Goal: Task Accomplishment & Management: Use online tool/utility

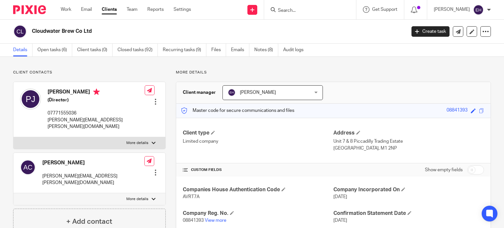
click at [293, 10] on input "Search" at bounding box center [306, 11] width 59 height 6
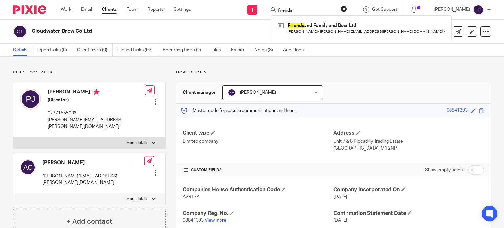
type input "friends"
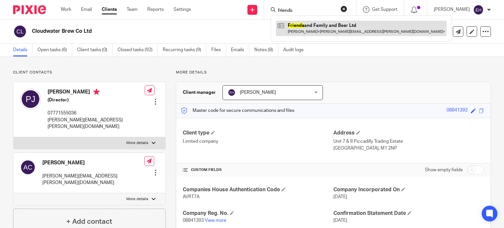
click at [336, 30] on link at bounding box center [361, 28] width 171 height 15
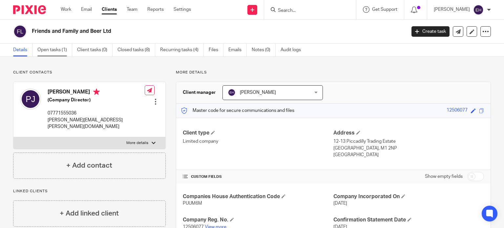
click at [47, 49] on link "Open tasks (1)" at bounding box center [54, 50] width 35 height 13
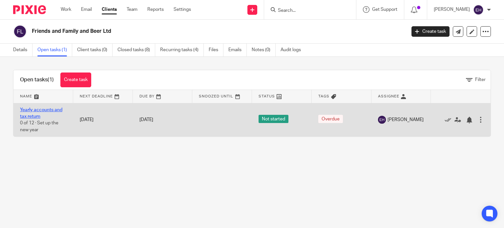
click at [36, 110] on link "Yearly accounts and tax return" at bounding box center [41, 113] width 42 height 11
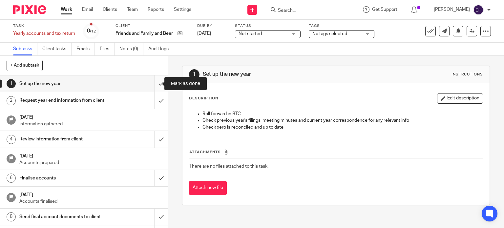
click at [152, 86] on input "submit" at bounding box center [84, 83] width 168 height 16
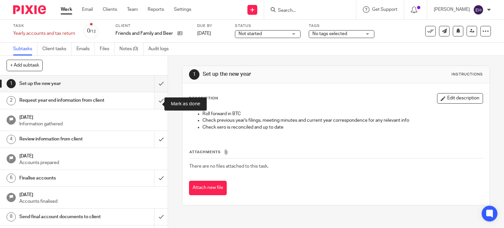
click at [154, 104] on input "submit" at bounding box center [84, 100] width 168 height 16
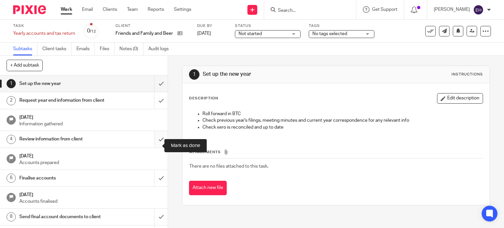
click at [155, 143] on input "submit" at bounding box center [84, 139] width 168 height 16
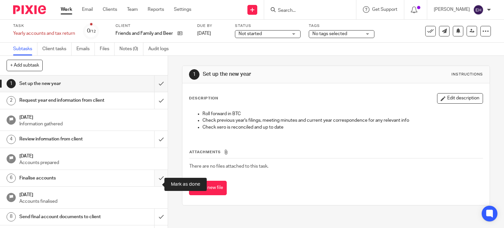
click at [153, 184] on input "submit" at bounding box center [84, 178] width 168 height 16
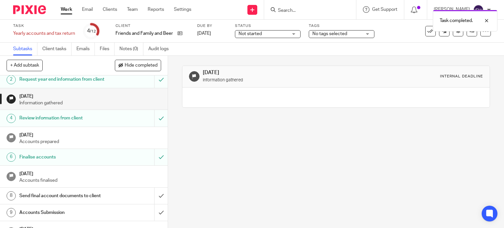
scroll to position [33, 0]
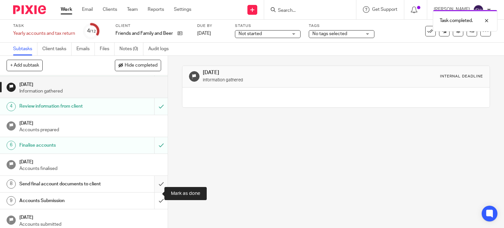
click at [153, 192] on input "submit" at bounding box center [84, 184] width 168 height 16
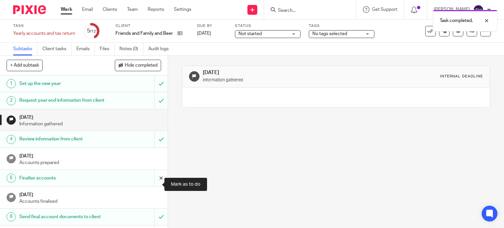
click at [157, 186] on input "submit" at bounding box center [84, 178] width 168 height 16
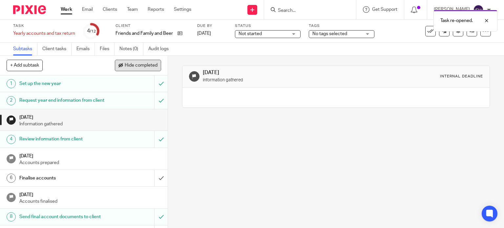
click at [119, 66] on span at bounding box center [120, 65] width 5 height 5
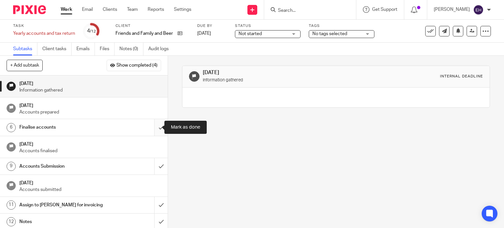
click at [156, 128] on input "submit" at bounding box center [84, 127] width 168 height 16
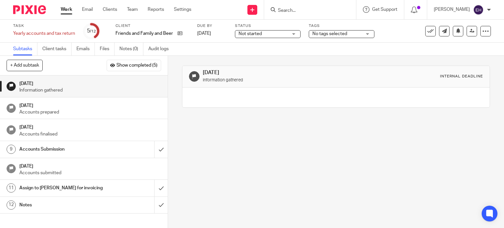
click at [320, 6] on form at bounding box center [312, 10] width 70 height 8
click at [317, 9] on input "Search" at bounding box center [306, 11] width 59 height 6
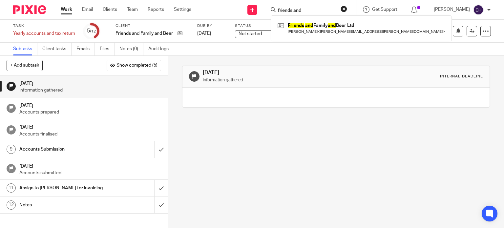
type input "friends and"
click button "submit" at bounding box center [0, 0] width 0 height 0
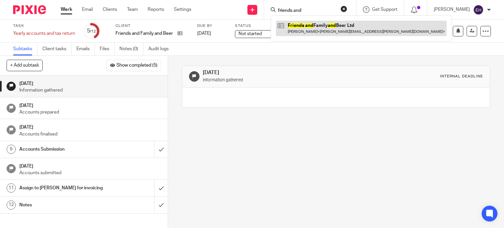
click at [336, 24] on link at bounding box center [361, 28] width 171 height 15
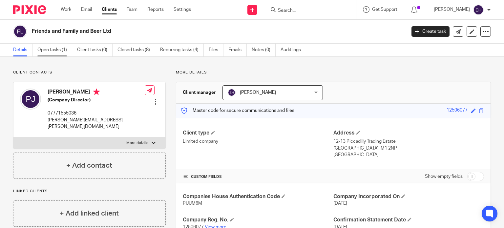
click at [49, 52] on link "Open tasks (1)" at bounding box center [54, 50] width 35 height 13
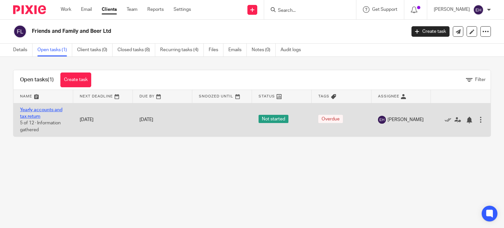
click at [43, 111] on link "Yearly accounts and tax return" at bounding box center [41, 113] width 42 height 11
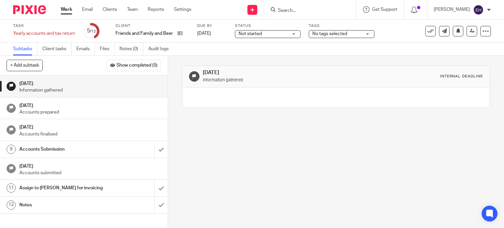
click at [153, 87] on p "Information gathered" at bounding box center [90, 90] width 142 height 7
click at [153, 148] on input "submit" at bounding box center [84, 149] width 168 height 16
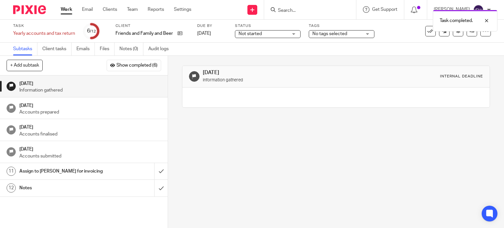
click at [339, 10] on div "Task completed." at bounding box center [374, 19] width 245 height 25
click at [318, 9] on input "Search" at bounding box center [306, 11] width 59 height 6
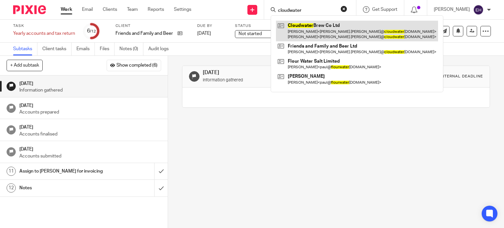
type input "cloudwater"
click at [314, 29] on link at bounding box center [357, 31] width 162 height 20
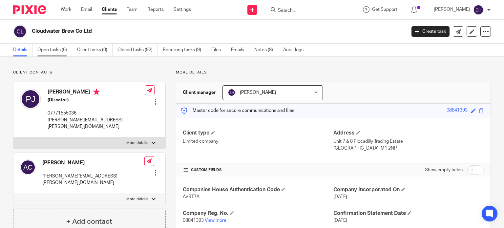
click at [52, 52] on link "Open tasks (6)" at bounding box center [54, 50] width 35 height 13
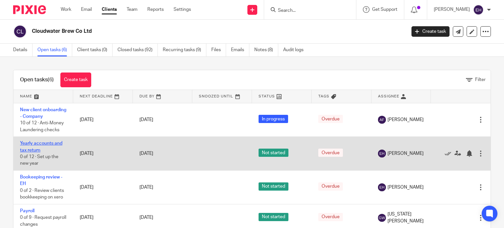
click at [33, 152] on link "Yearly accounts and tax return" at bounding box center [41, 146] width 42 height 11
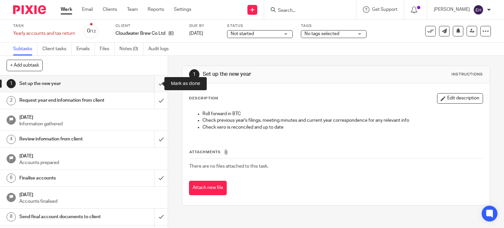
click at [153, 84] on input "submit" at bounding box center [84, 83] width 168 height 16
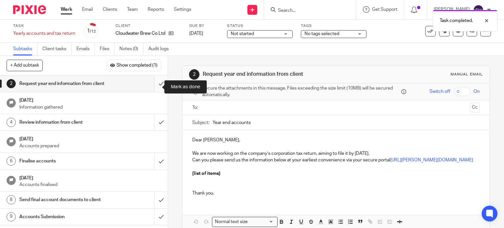
click at [154, 89] on input "submit" at bounding box center [84, 83] width 168 height 16
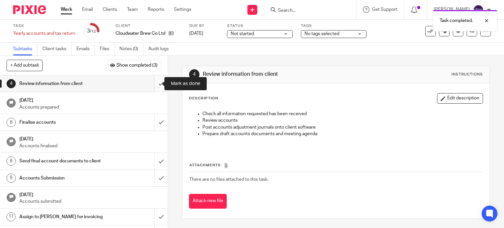
click at [153, 83] on input "submit" at bounding box center [84, 83] width 168 height 16
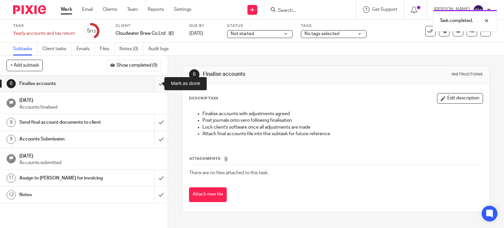
click at [151, 86] on input "submit" at bounding box center [84, 83] width 168 height 16
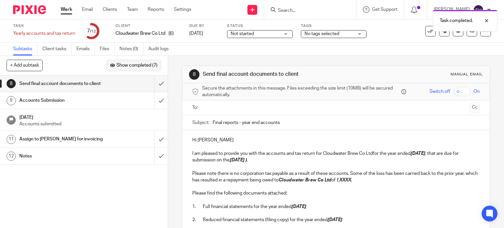
click at [114, 67] on button "Show completed (7)" at bounding box center [134, 65] width 54 height 11
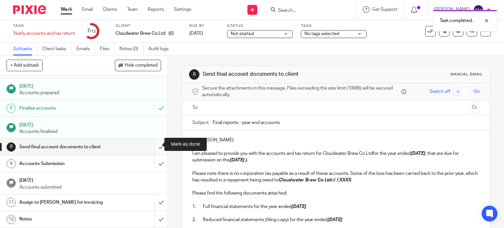
scroll to position [82, 0]
click at [248, 105] on input "text" at bounding box center [335, 108] width 263 height 8
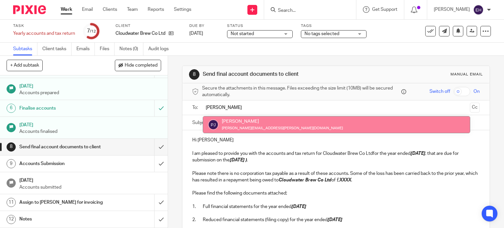
type input "[PERSON_NAME]"
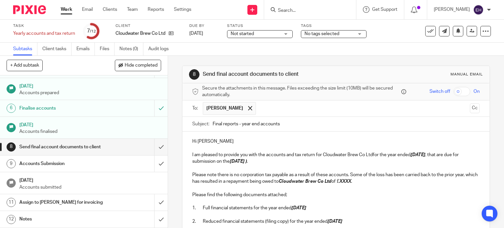
click at [233, 123] on input "Final reports - year end accounts" at bounding box center [346, 124] width 267 height 15
click at [470, 106] on button "Cc" at bounding box center [475, 108] width 10 height 10
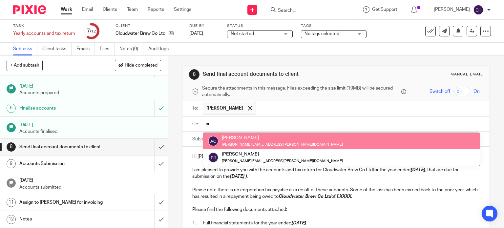
type input "aud"
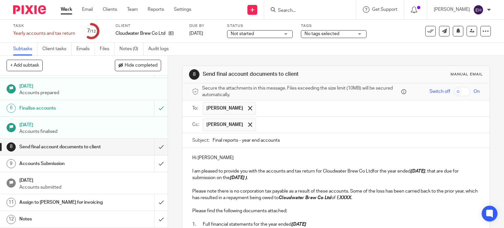
click at [307, 127] on input "text" at bounding box center [368, 124] width 218 height 13
type input "[EMAIL_ADDRESS][DOMAIN_NAME]"
click at [315, 143] on input "Final reports - year end accounts" at bounding box center [346, 140] width 267 height 15
drag, startPoint x: 310, startPoint y: 142, endPoint x: 208, endPoint y: 137, distance: 102.2
click at [206, 140] on div "Subject: Final reports - year end accounts" at bounding box center [336, 140] width 288 height 15
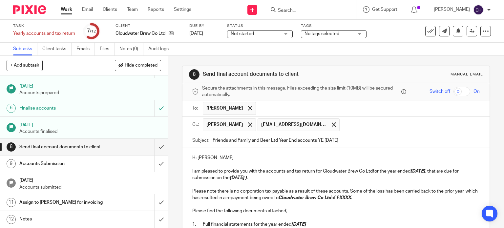
type input "Friends and Family and Beer Ltd Year End accounts YE [DATE]"
click at [270, 180] on p "I am pleased to provide you with the accounts and tax return for Cloudwater Bre…" at bounding box center [336, 174] width 288 height 13
click at [371, 171] on p "I am pleased to provide you with the accounts and tax return for Cloudwater Bre…" at bounding box center [336, 174] width 288 height 13
click at [265, 178] on p "I am pleased to provide you with the accounts and tax return for Cloudwater Bre…" at bounding box center [336, 174] width 288 height 13
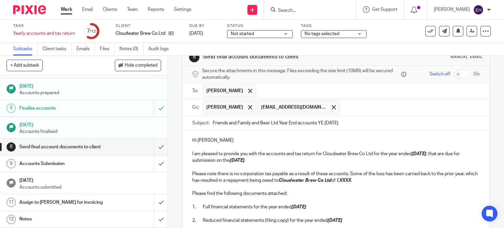
scroll to position [33, 0]
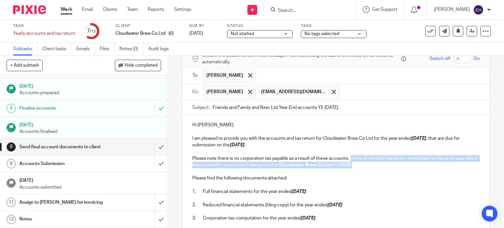
drag, startPoint x: 369, startPoint y: 167, endPoint x: 350, endPoint y: 160, distance: 19.7
click at [350, 160] on p "Please note there is no corporation tax payable as a result of these accounts. …" at bounding box center [336, 161] width 288 height 13
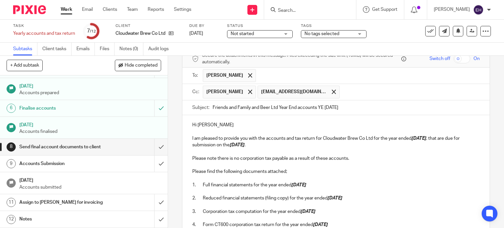
click at [236, 158] on p "Please note there is no corporation tax payable as a result of these accounts." at bounding box center [336, 158] width 288 height 7
drag, startPoint x: 270, startPoint y: 157, endPoint x: 336, endPoint y: 163, distance: 66.2
click at [270, 157] on p "Please note there is corporation tax of payable as a result of these accounts." at bounding box center [336, 158] width 288 height 7
click at [380, 155] on p "Please note there is corporation tax of £24,512.38 payable as a result of these…" at bounding box center [336, 158] width 288 height 7
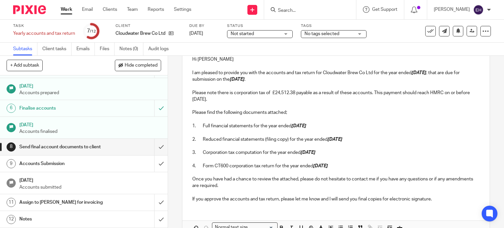
scroll to position [131, 0]
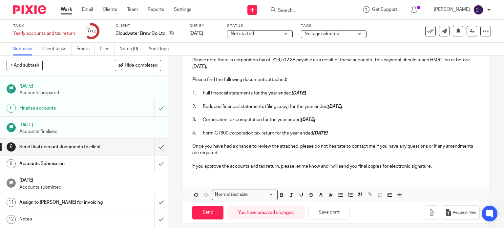
click at [435, 165] on p "If you approve the accounts and tax return, please let me know and I will send …" at bounding box center [336, 166] width 288 height 7
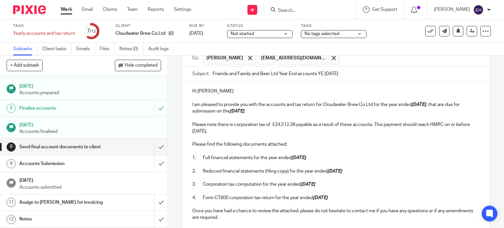
scroll to position [66, 0]
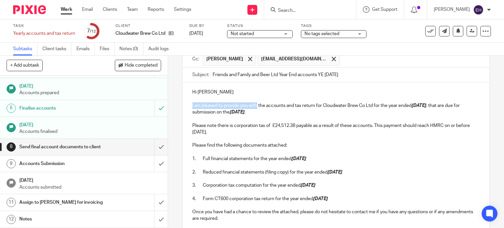
drag, startPoint x: 256, startPoint y: 105, endPoint x: 190, endPoint y: 107, distance: 66.0
click at [192, 107] on p "I am pleased to provide you with the accounts and tax return for Cloudwater Bre…" at bounding box center [336, 108] width 288 height 13
drag, startPoint x: 293, startPoint y: 125, endPoint x: 271, endPoint y: 125, distance: 22.6
click at [271, 125] on p "Please note there is corporation tax of £24,512.38 payable as a result of these…" at bounding box center [336, 128] width 288 height 13
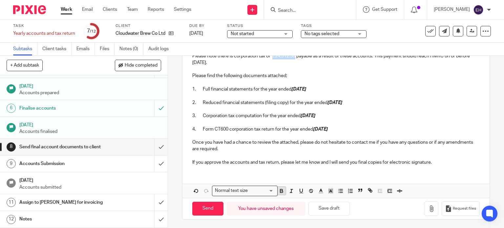
click at [279, 193] on icon "button" at bounding box center [282, 191] width 6 height 6
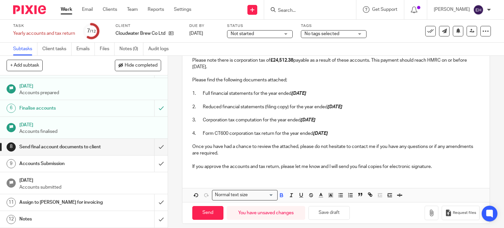
click at [350, 133] on p "4. Form CT600 corporation tax return for the year ended [DATE]" at bounding box center [336, 133] width 288 height 7
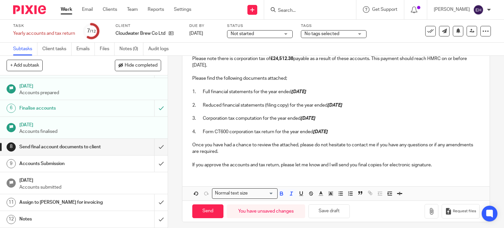
scroll to position [135, 0]
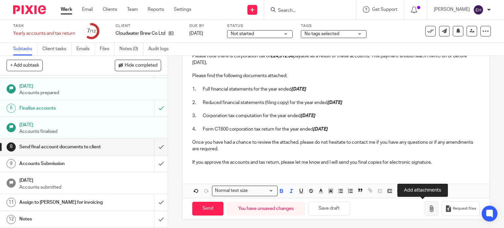
click at [428, 210] on icon "button" at bounding box center [431, 208] width 7 height 7
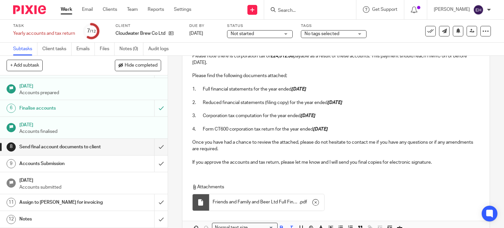
scroll to position [172, 0]
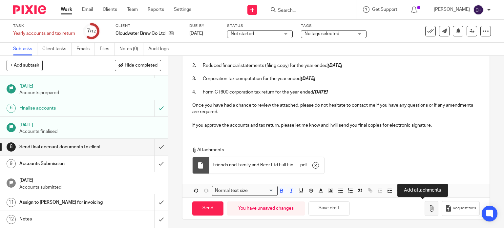
click at [428, 209] on icon "button" at bounding box center [431, 208] width 7 height 7
click at [425, 211] on button "button" at bounding box center [432, 208] width 14 height 15
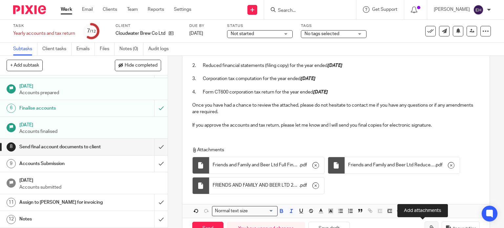
click at [428, 225] on icon "button" at bounding box center [431, 228] width 7 height 7
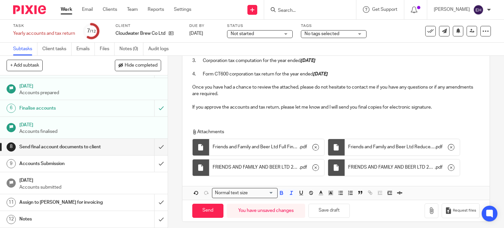
scroll to position [193, 0]
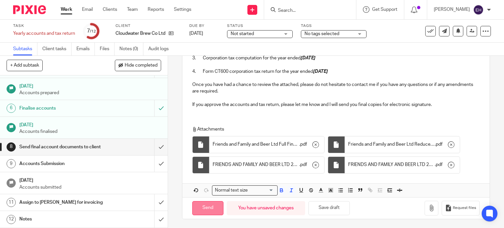
click at [205, 209] on input "Send" at bounding box center [207, 208] width 31 height 14
type input "Sent"
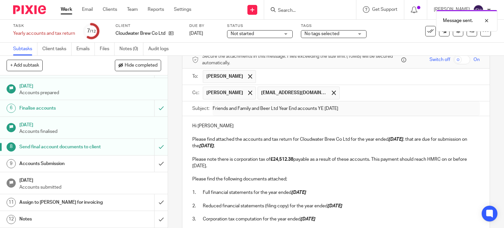
scroll to position [0, 0]
